Goal: Book appointment/travel/reservation

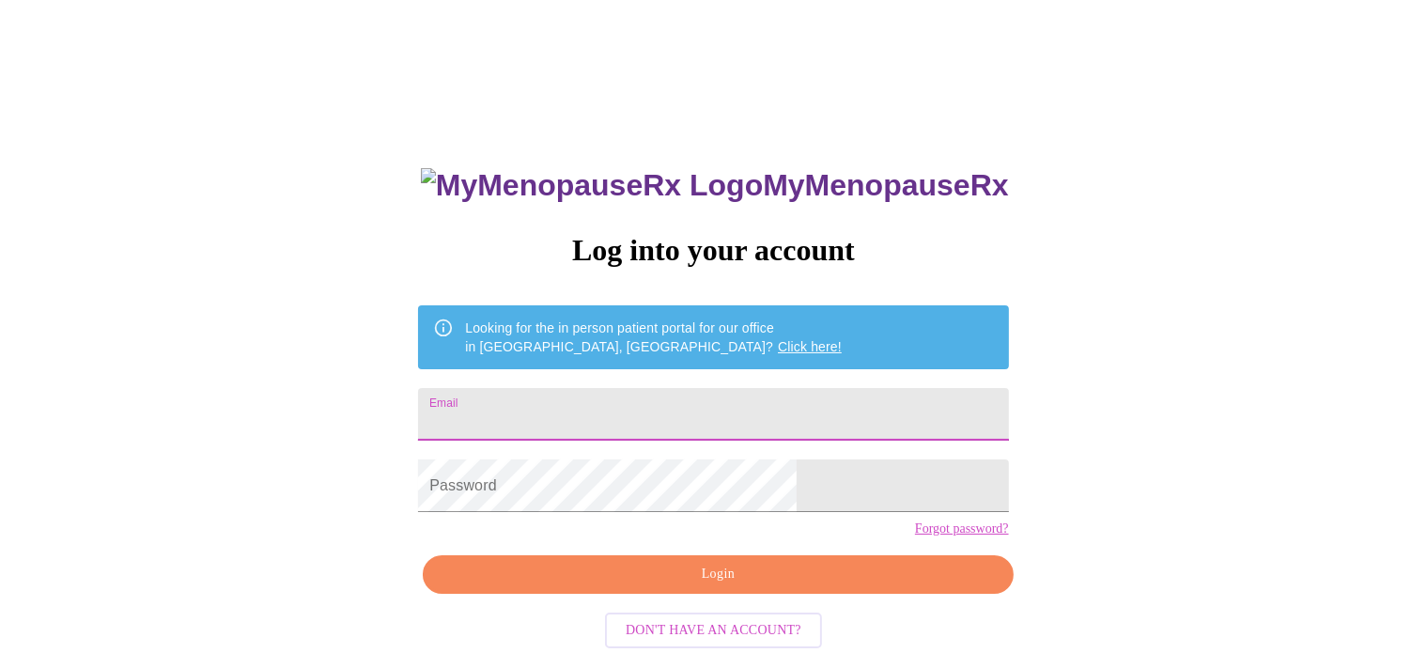
click at [711, 411] on input "Email" at bounding box center [713, 414] width 590 height 53
type input "[MEDICAL_DATA][EMAIL_ADDRESS][PERSON_NAME][DOMAIN_NAME]"
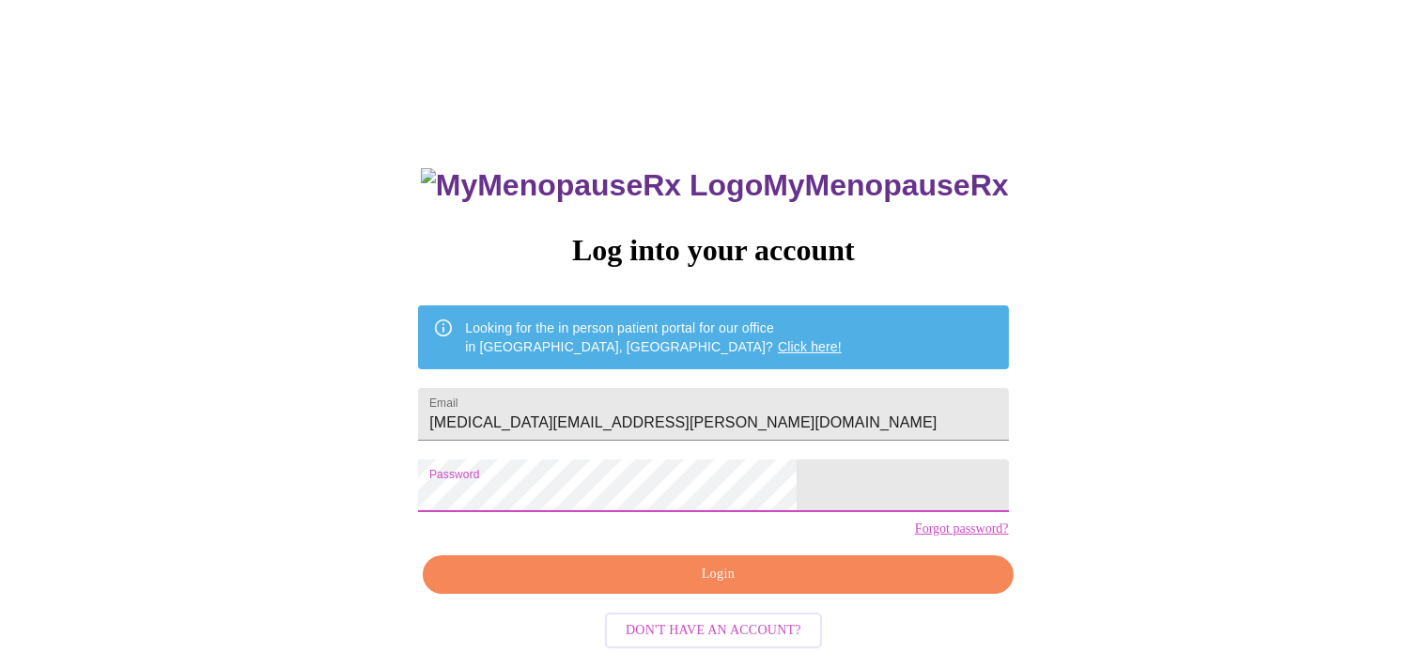
click at [724, 586] on span "Login" at bounding box center [717, 574] width 547 height 23
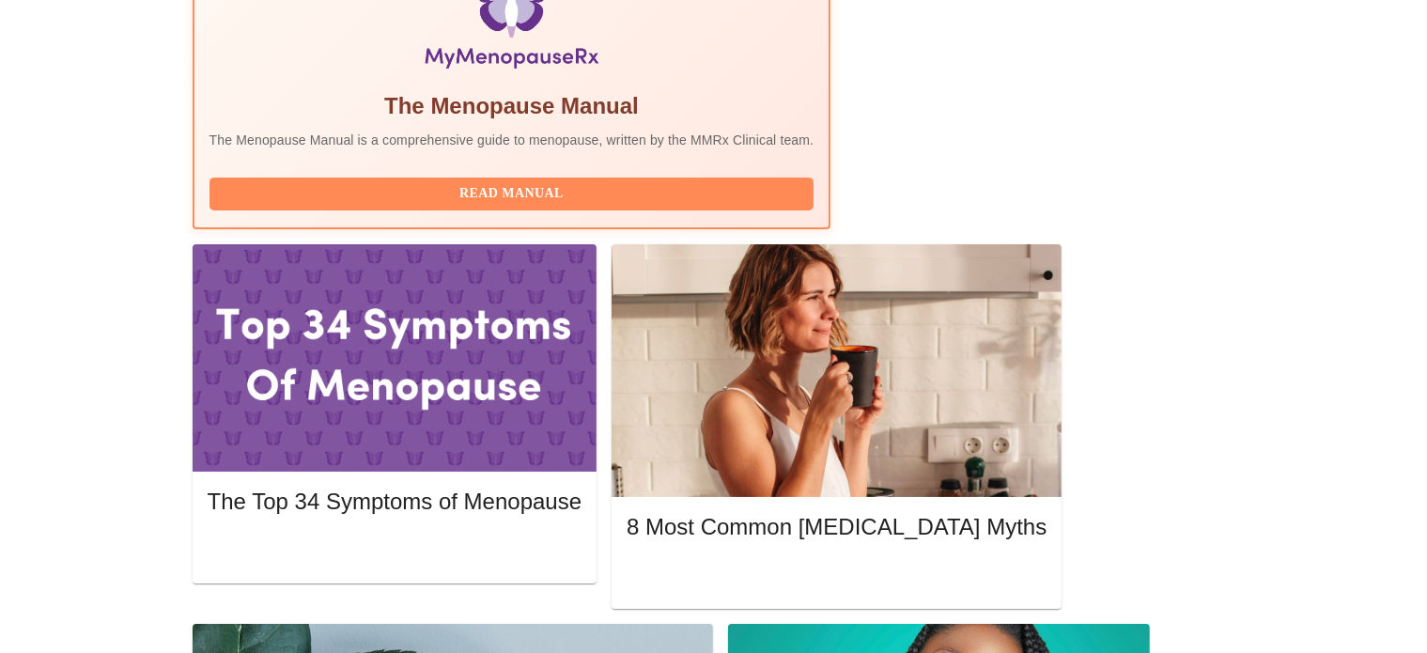
scroll to position [632, 0]
